Goal: Task Accomplishment & Management: Complete application form

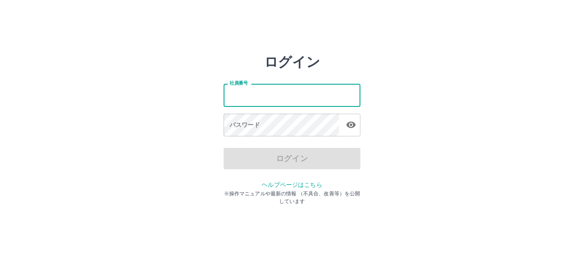
click at [268, 92] on input "社員番号" at bounding box center [292, 95] width 137 height 23
type input "*******"
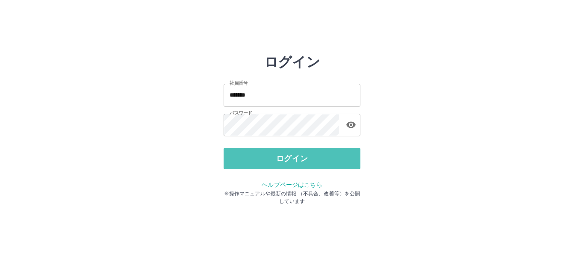
drag, startPoint x: 341, startPoint y: 154, endPoint x: 354, endPoint y: 131, distance: 26.8
click at [341, 154] on button "ログイン" at bounding box center [292, 158] width 137 height 21
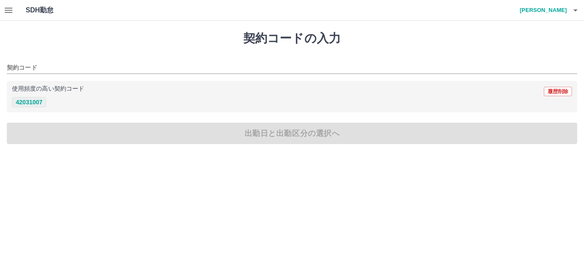
click at [39, 102] on button "42031007" at bounding box center [29, 102] width 34 height 10
type input "********"
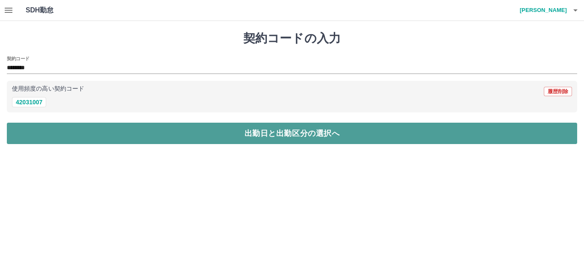
drag, startPoint x: 36, startPoint y: 133, endPoint x: 36, endPoint y: 123, distance: 10.3
click at [36, 133] on button "出勤日と出勤区分の選択へ" at bounding box center [292, 133] width 571 height 21
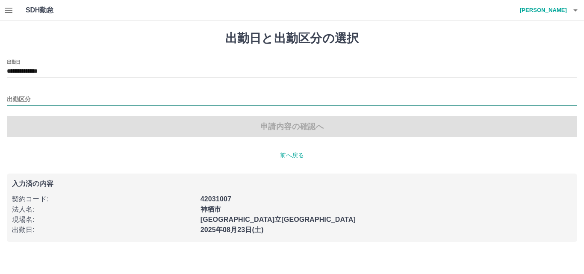
click at [36, 99] on input "出勤区分" at bounding box center [292, 100] width 571 height 11
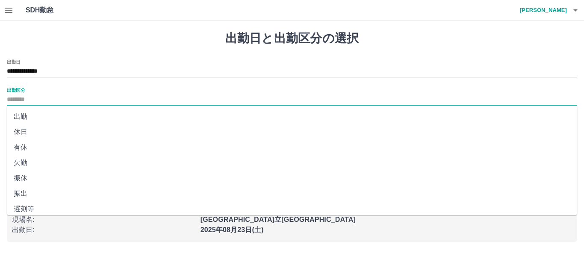
drag, startPoint x: 36, startPoint y: 110, endPoint x: 36, endPoint y: 115, distance: 4.7
click at [36, 110] on li "出勤" at bounding box center [292, 116] width 571 height 15
type input "**"
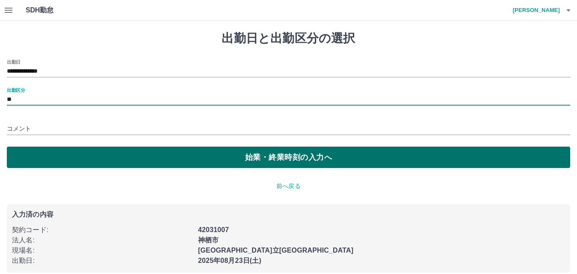
click at [47, 159] on button "始業・終業時刻の入力へ" at bounding box center [288, 157] width 563 height 21
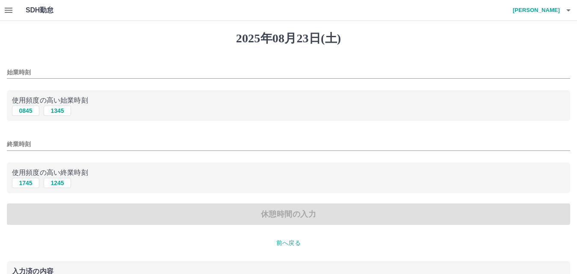
drag, startPoint x: 27, startPoint y: 109, endPoint x: 19, endPoint y: 126, distance: 18.6
click at [27, 110] on button "0845" at bounding box center [25, 111] width 27 height 10
type input "****"
click at [32, 180] on button "1745" at bounding box center [25, 183] width 27 height 10
type input "****"
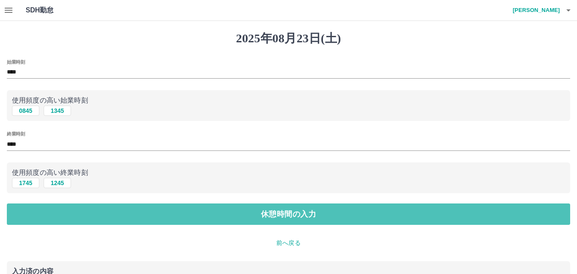
drag, startPoint x: 61, startPoint y: 210, endPoint x: 54, endPoint y: 153, distance: 56.8
click at [60, 209] on button "休憩時間の入力" at bounding box center [288, 214] width 563 height 21
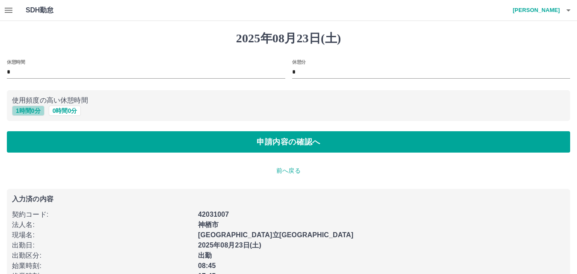
drag, startPoint x: 30, startPoint y: 110, endPoint x: 56, endPoint y: 140, distance: 39.4
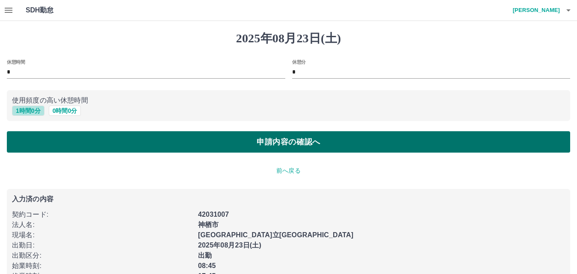
click at [30, 111] on button "1 時間 0 分" at bounding box center [28, 111] width 33 height 10
type input "*"
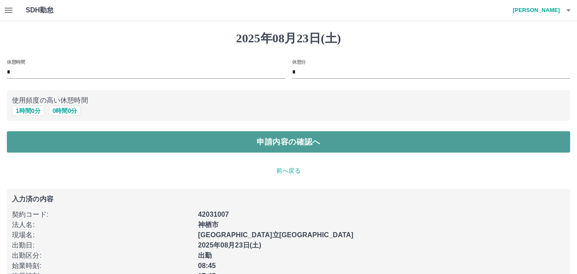
click at [60, 147] on button "申請内容の確認へ" at bounding box center [288, 141] width 563 height 21
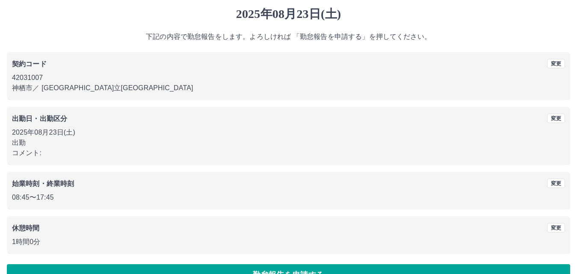
scroll to position [46, 0]
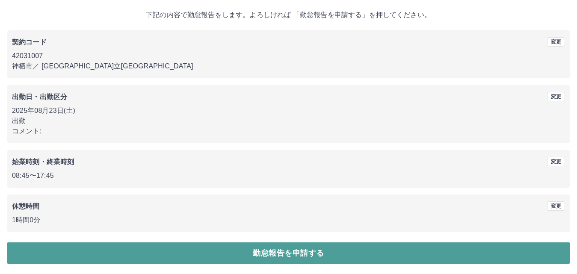
drag, startPoint x: 340, startPoint y: 252, endPoint x: 349, endPoint y: 239, distance: 15.7
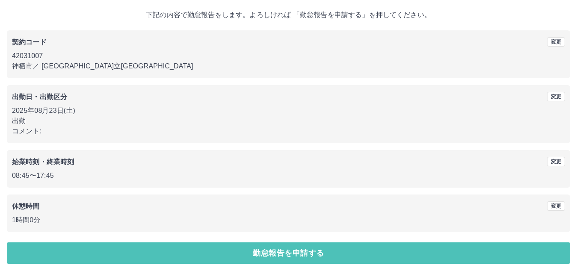
click at [340, 251] on button "勤怠報告を申請する" at bounding box center [288, 253] width 563 height 21
